Goal: Transaction & Acquisition: Register for event/course

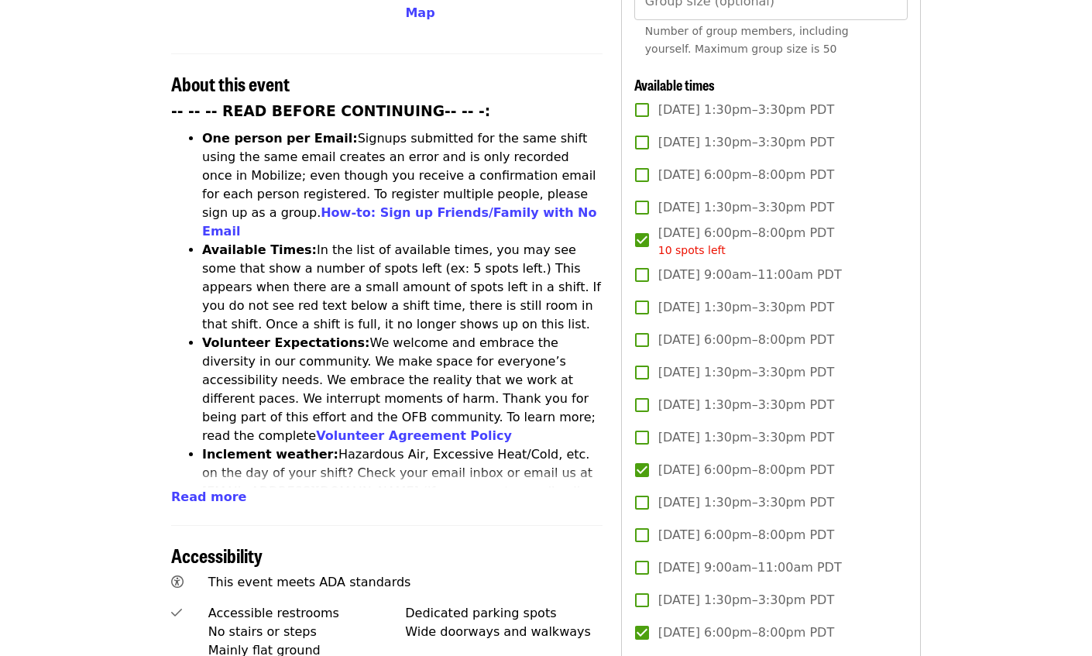
scroll to position [560, 0]
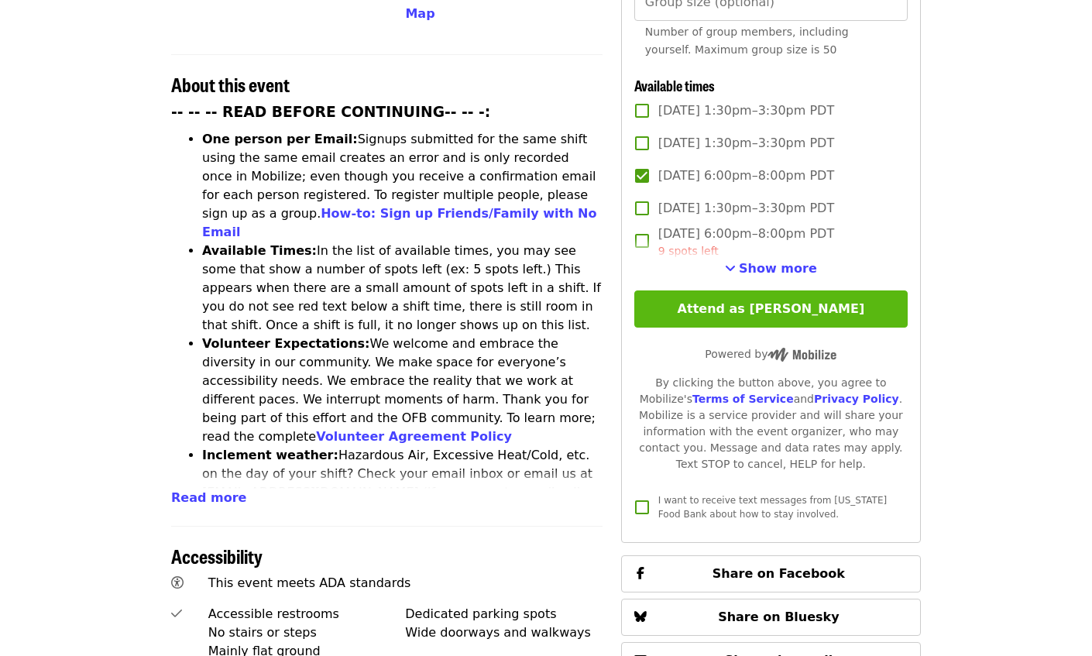
click at [781, 290] on button "Attend as Griffith" at bounding box center [770, 308] width 273 height 37
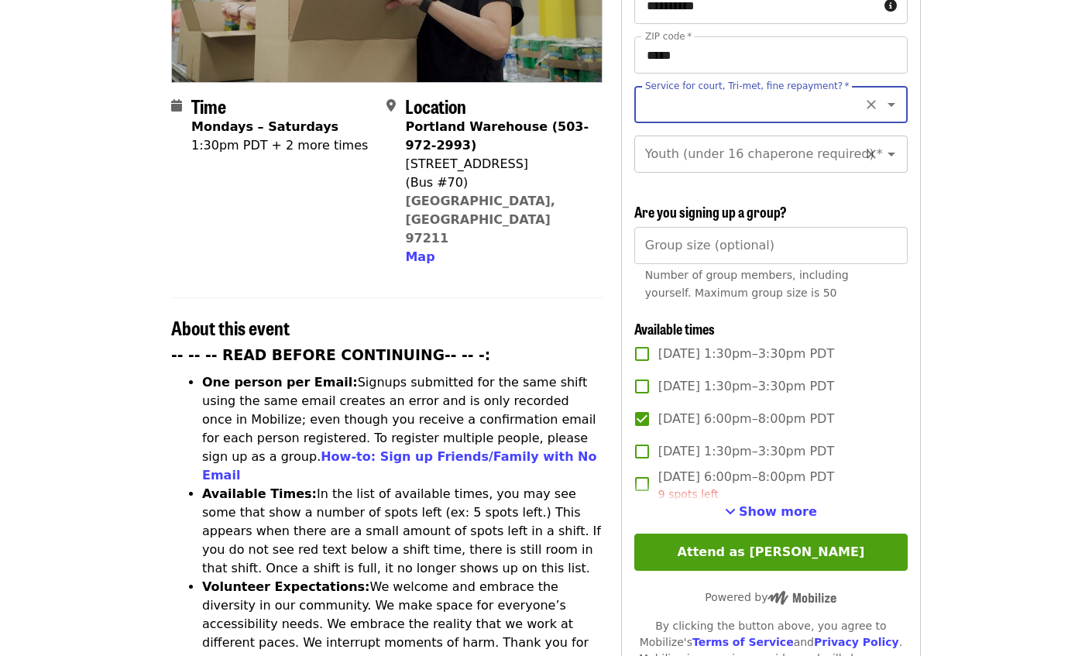
scroll to position [297, 0]
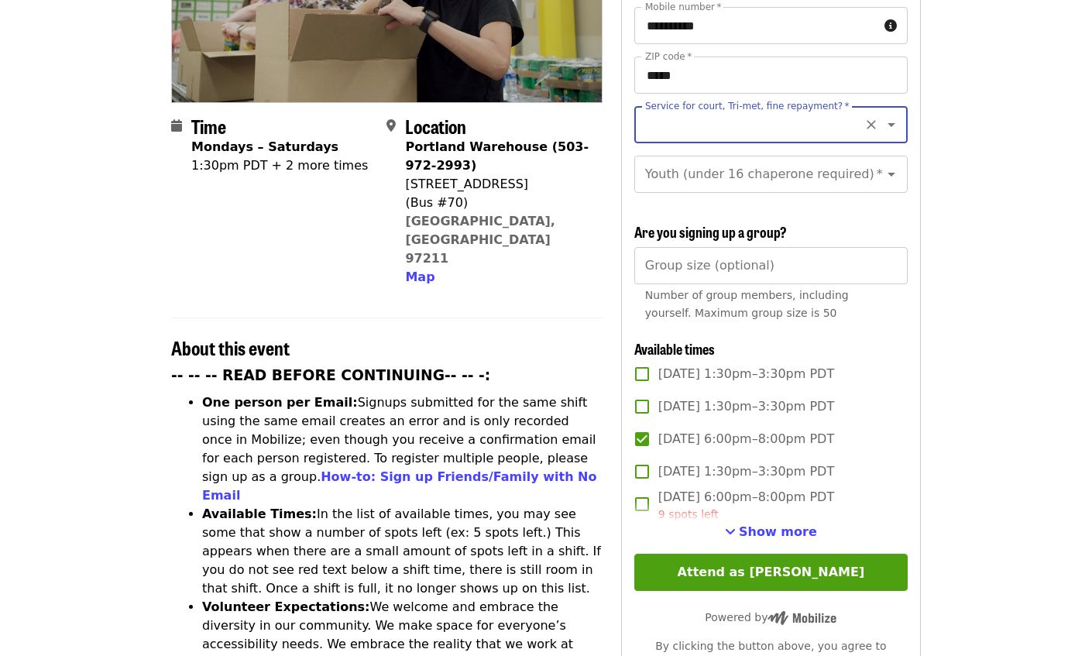
click at [890, 115] on icon "Open" at bounding box center [891, 124] width 19 height 19
click at [651, 141] on li "No" at bounding box center [769, 139] width 273 height 28
type input "**"
click at [681, 160] on input "Youth (under 16 chaperone required)   *" at bounding box center [752, 174] width 211 height 29
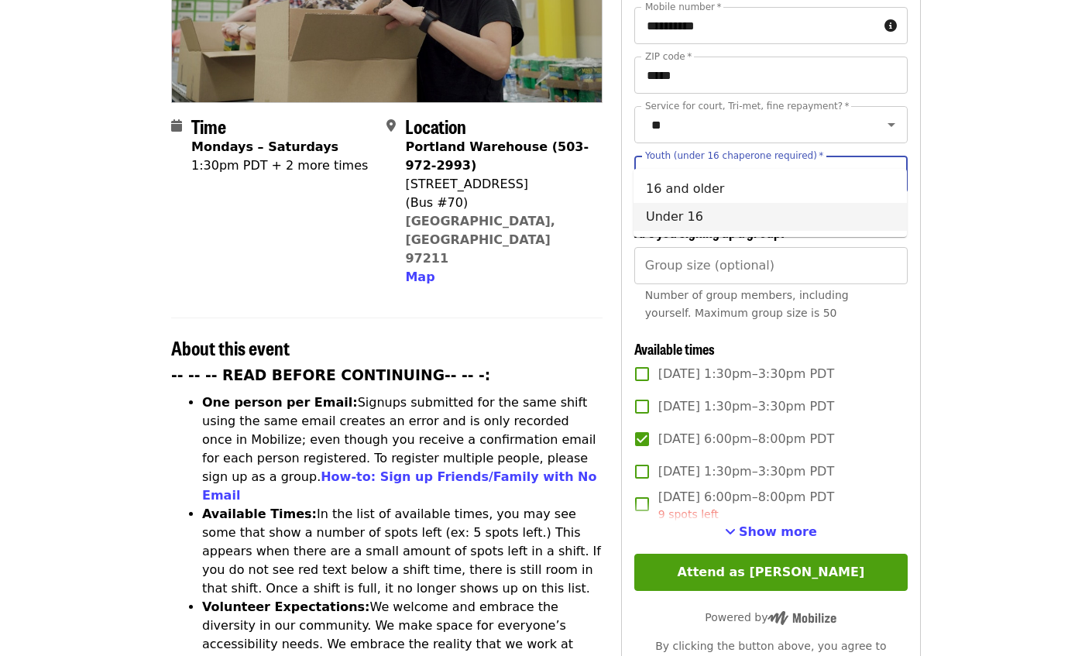
click at [690, 217] on li "Under 16" at bounding box center [769, 217] width 273 height 28
type input "********"
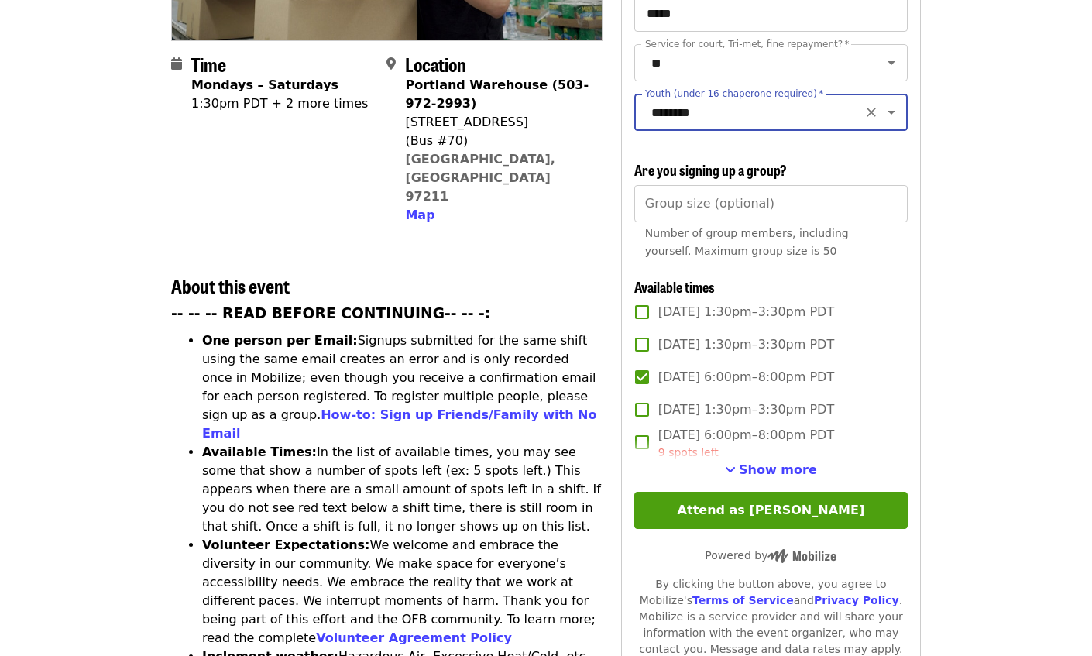
scroll to position [379, 0]
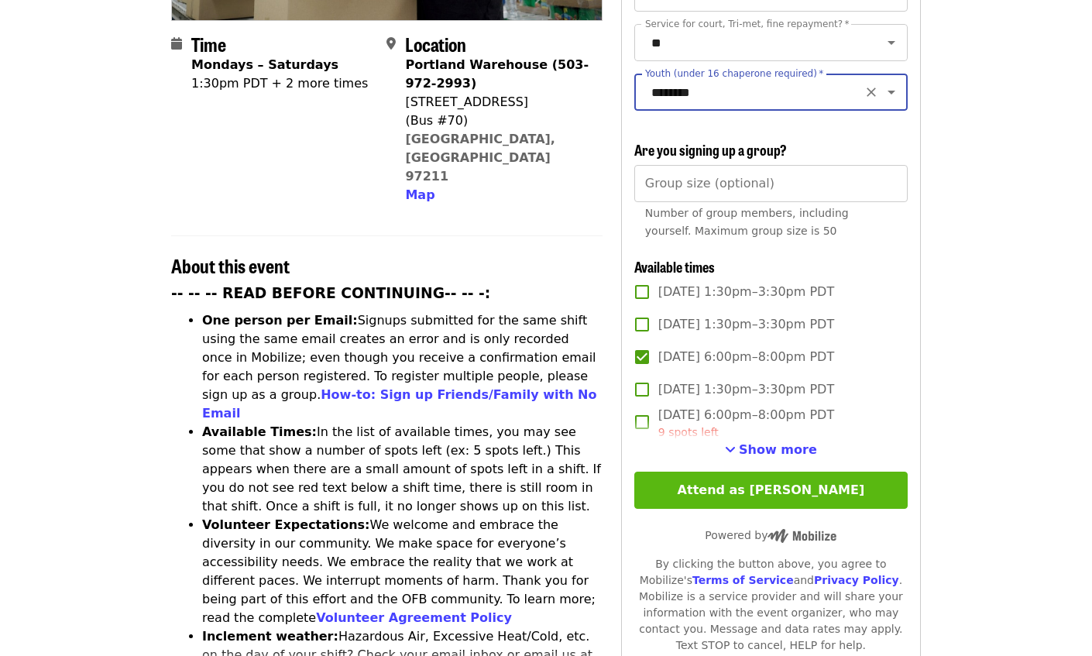
click at [762, 473] on button "Attend as Griffith" at bounding box center [770, 490] width 273 height 37
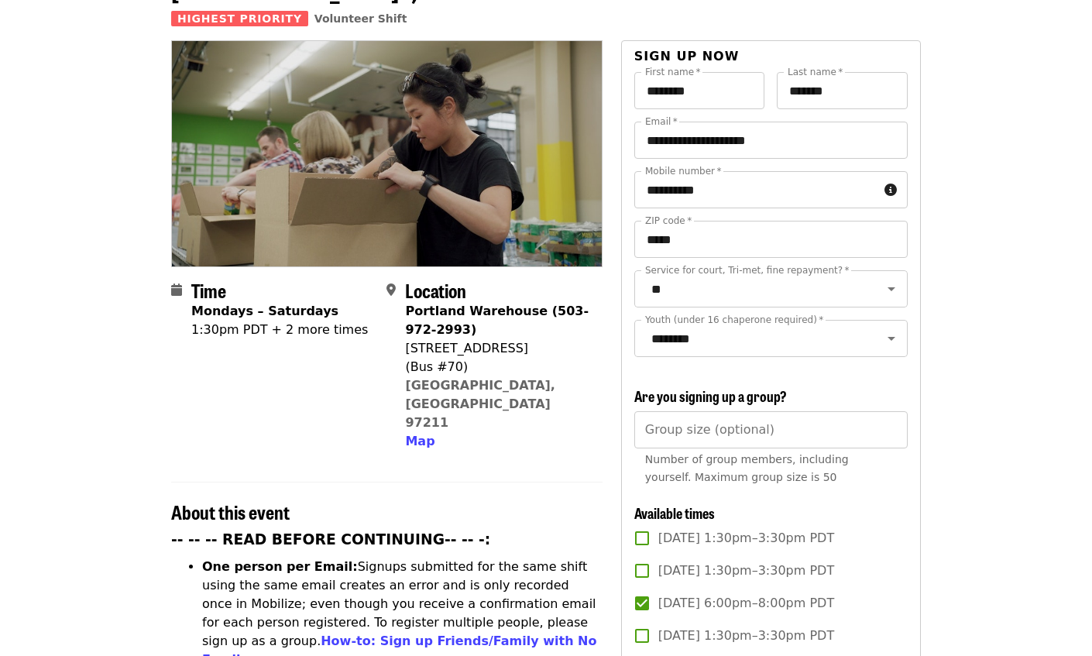
scroll to position [0, 0]
